Goal: Information Seeking & Learning: Check status

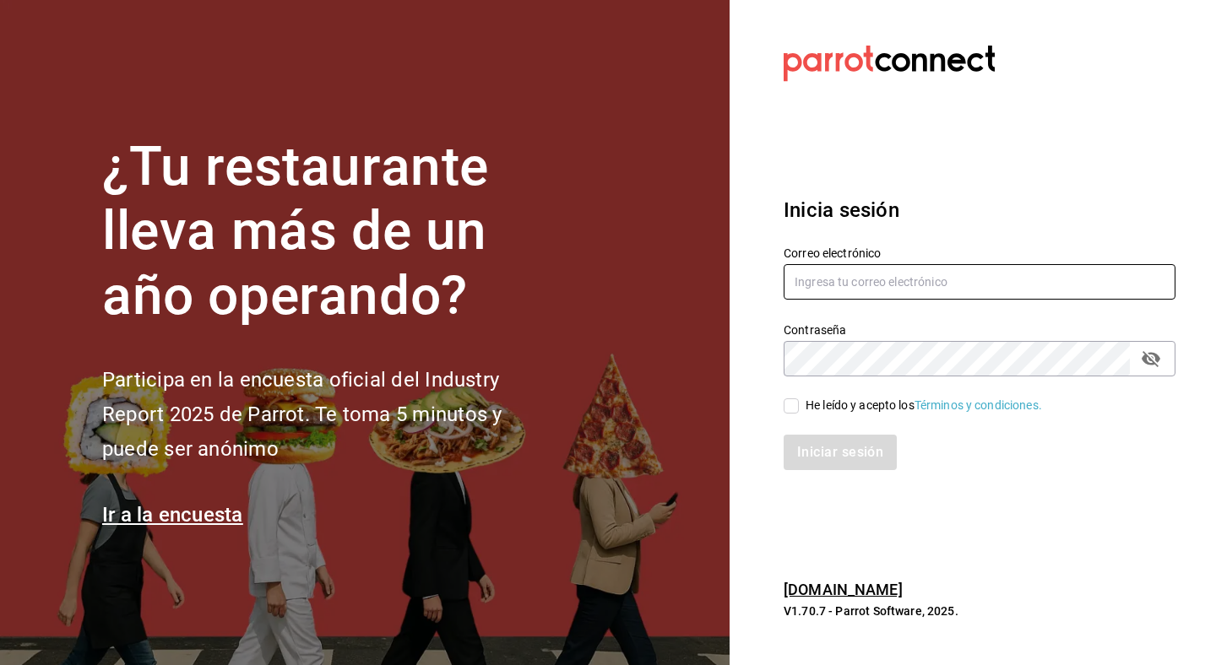
type input "[PERSON_NAME][EMAIL_ADDRESS][DOMAIN_NAME]"
click at [792, 402] on input "He leído y acepto los Términos y condiciones." at bounding box center [790, 405] width 15 height 15
checkbox input "true"
click at [800, 441] on button "Iniciar sesión" at bounding box center [840, 452] width 115 height 35
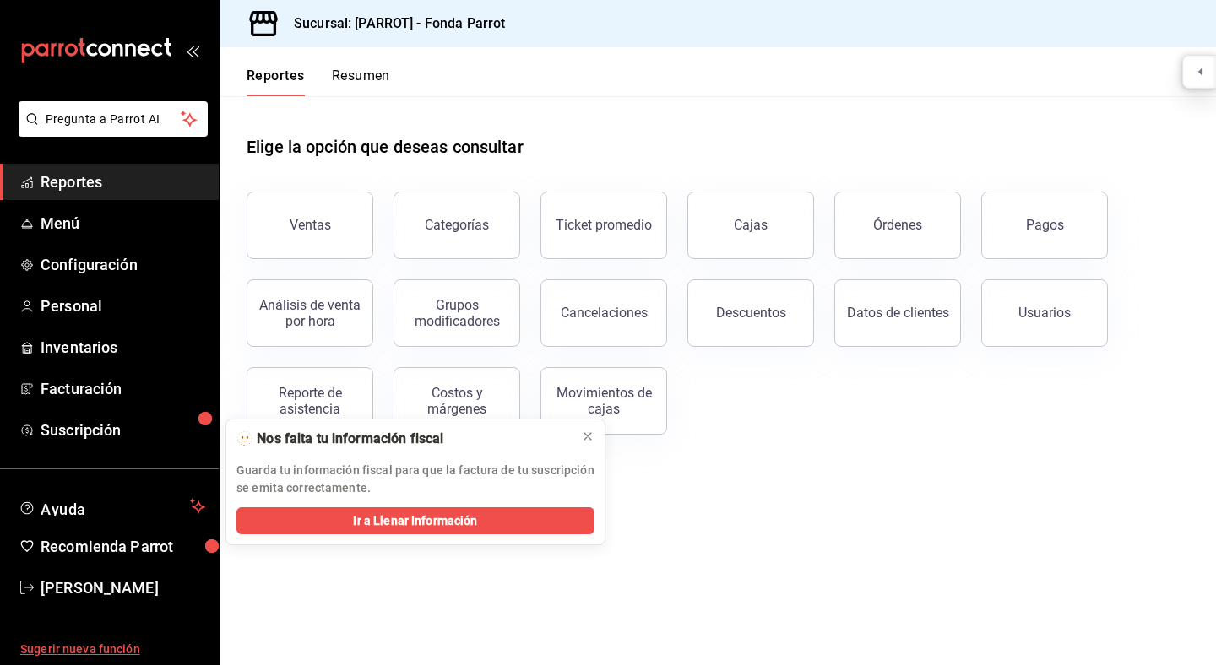
click at [111, 649] on span "Sugerir nueva función" at bounding box center [112, 650] width 185 height 18
click at [882, 238] on button "Órdenes" at bounding box center [897, 226] width 127 height 68
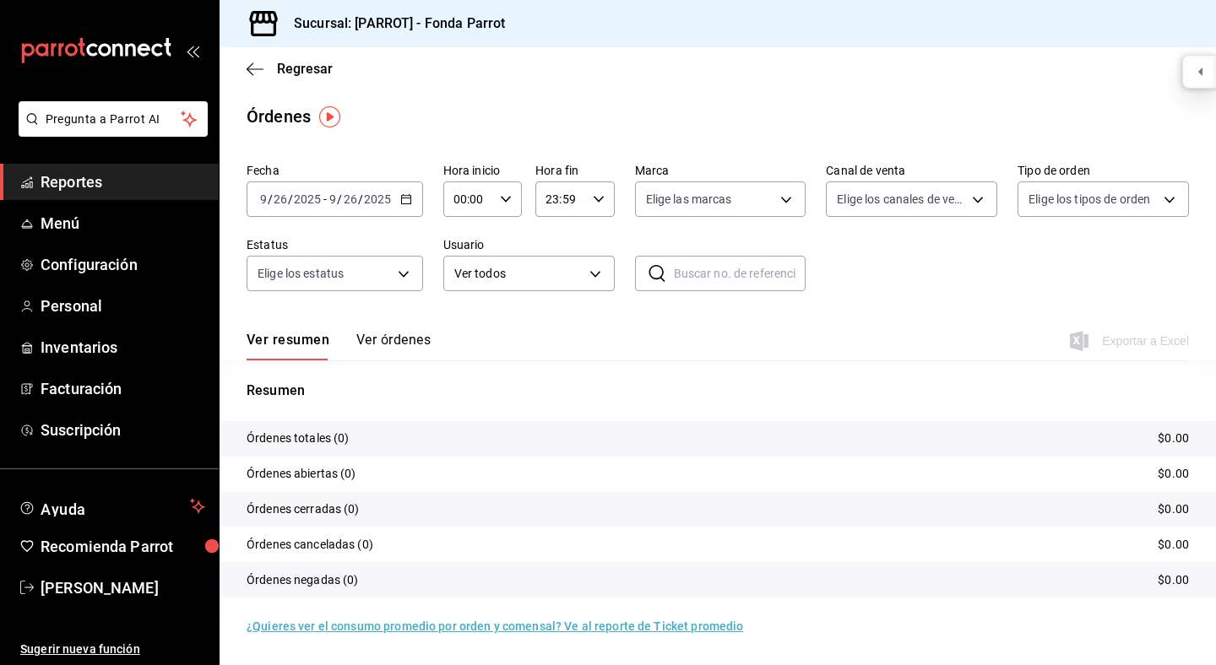
click at [589, 438] on tr "Órdenes totales (0) $0.00" at bounding box center [718, 438] width 996 height 35
click at [670, 628] on link "¿Quieres ver el consumo promedio por orden y comensal? Ve al reporte de Ticket …" at bounding box center [495, 627] width 496 height 14
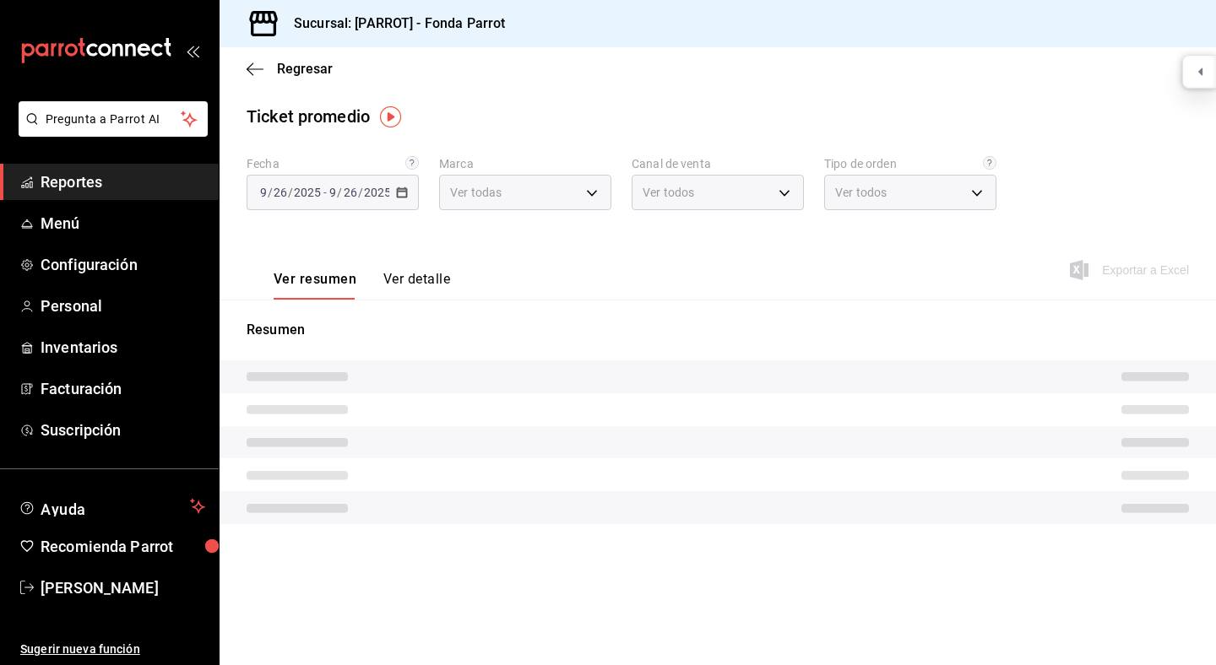
type input "cc36793a-ba73-4b6f-971a-c24c2d803f8d,21fa1f6a-c0b1-4255-96b8-f891be8bd4c9"
type input "PARROT,UBER_EATS,RAPPI,DIDI_FOOD,ONLINE"
type input "e2beb441-878f-47cf-8547-f60ce9682fa6,16c21a06-a2ad-4ecf-b3d4-2b579c94013e,f8458…"
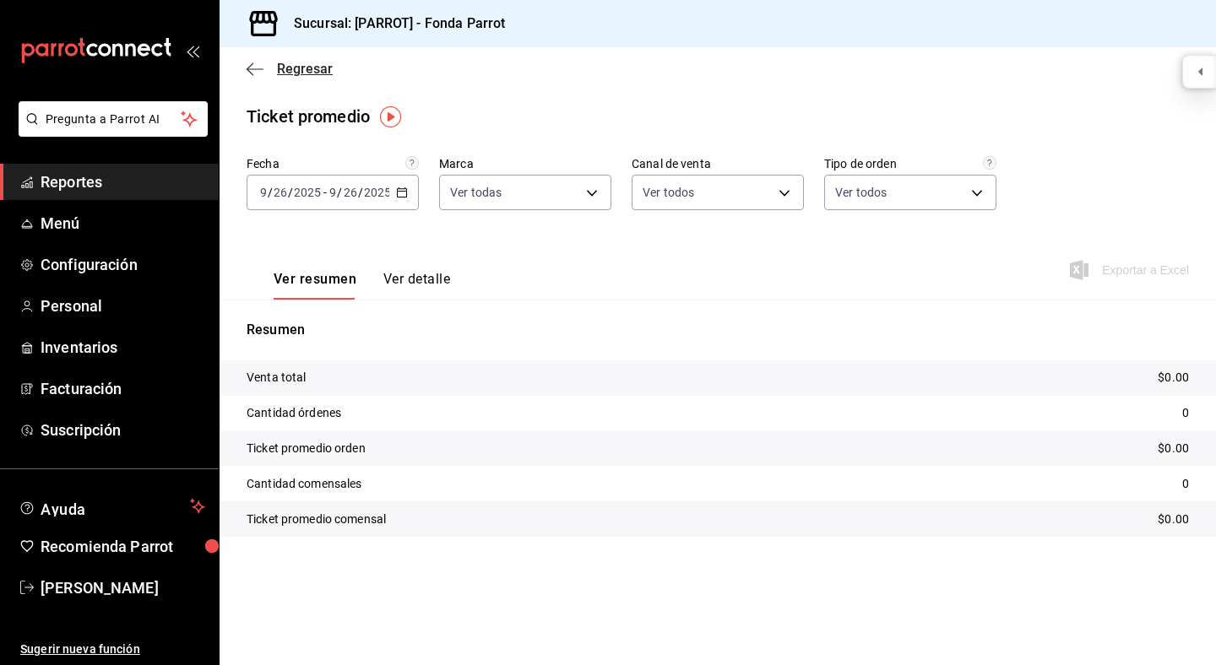
click at [252, 64] on icon "button" at bounding box center [250, 68] width 7 height 13
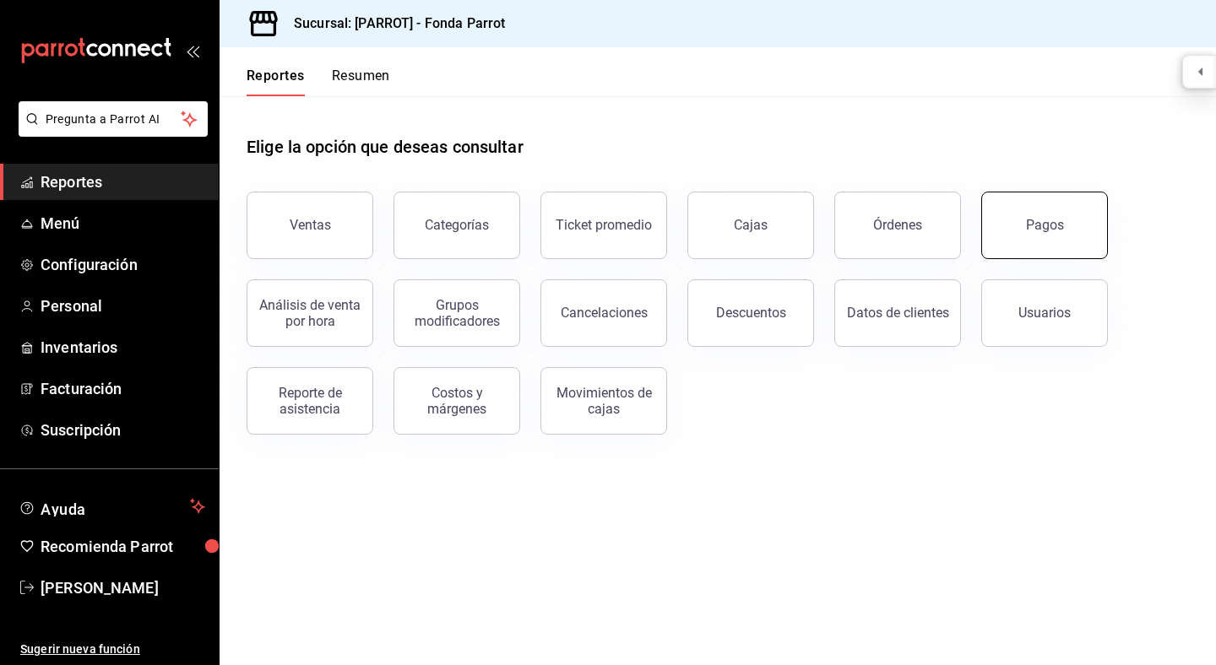
click at [1025, 218] on button "Pagos" at bounding box center [1044, 226] width 127 height 68
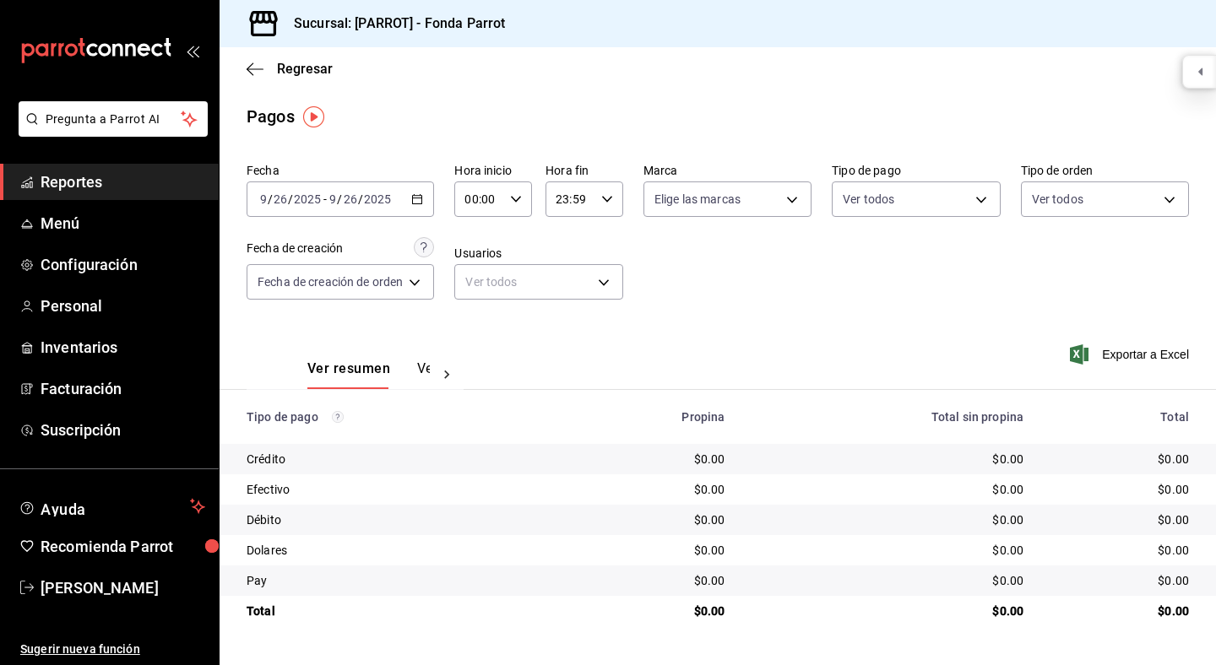
click at [419, 371] on button "Ver pagos" at bounding box center [448, 375] width 63 height 29
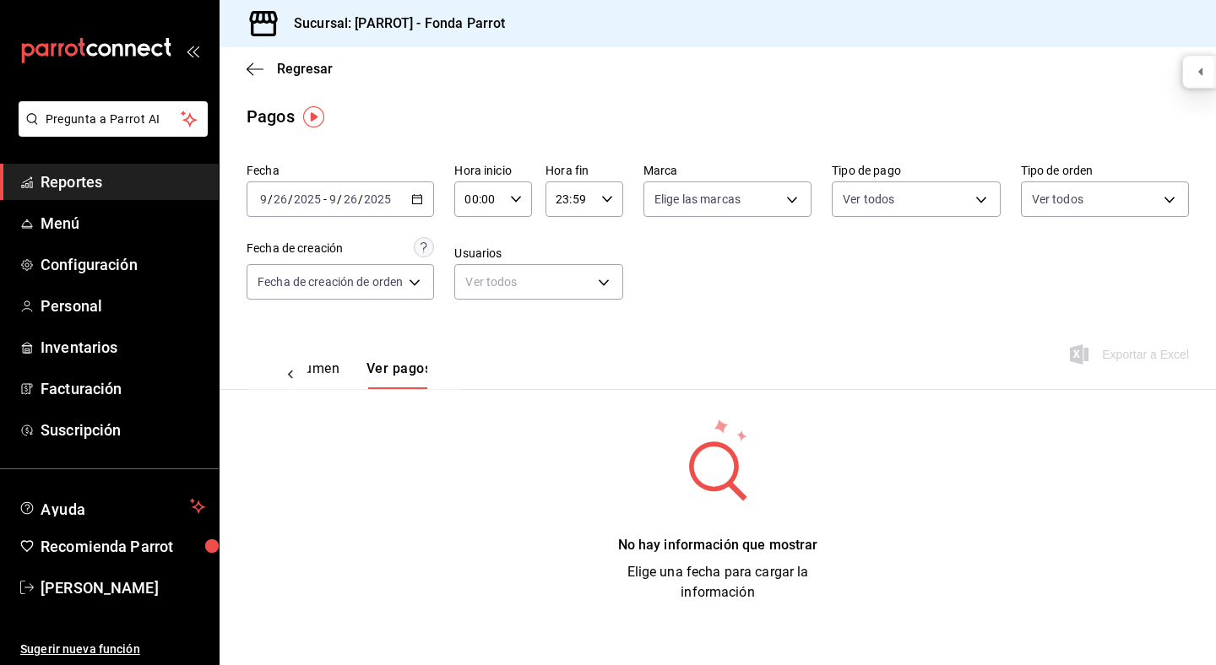
scroll to position [0, 50]
